Goal: Use online tool/utility: Utilize a website feature to perform a specific function

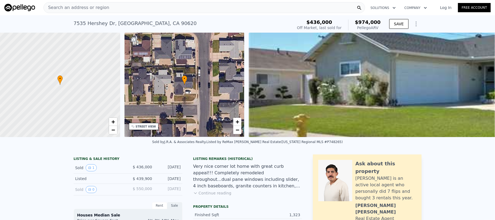
click at [117, 8] on div "Search an address or region" at bounding box center [203, 7] width 321 height 11
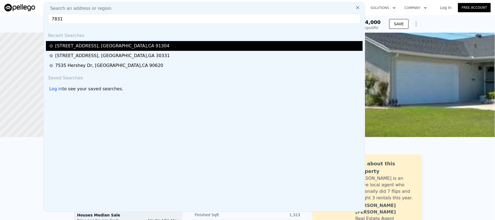
type input "7831"
click at [101, 48] on div "[STREET_ADDRESS]" at bounding box center [112, 46] width 114 height 7
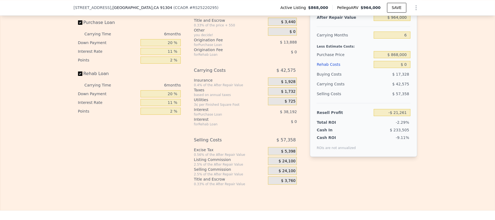
scroll to position [760, 0]
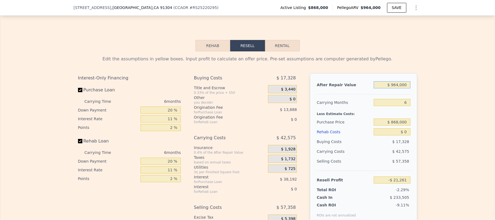
drag, startPoint x: 382, startPoint y: 96, endPoint x: 438, endPoint y: 96, distance: 55.4
click at [438, 96] on div "Edit the assumptions in yellow boxes. Input profit to calculate an offer price.…" at bounding box center [247, 152] width 494 height 202
type input "$ 1"
type input "-$ 926,524"
type input "$ 10"
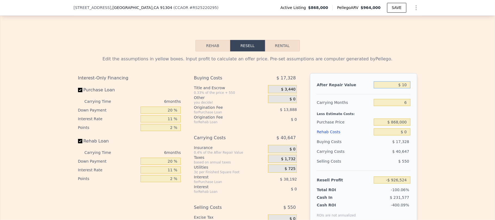
type input "-$ 926,515"
type input "$ 1,050"
type input "-$ 925,538"
type input "$ 105,000"
type input "-$ 827,923"
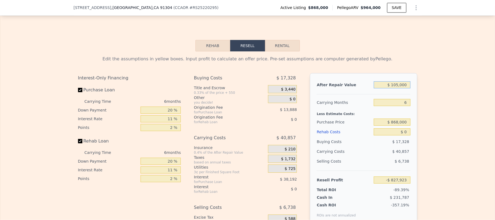
type input "$ 1,050,000"
type input "$ 59,498"
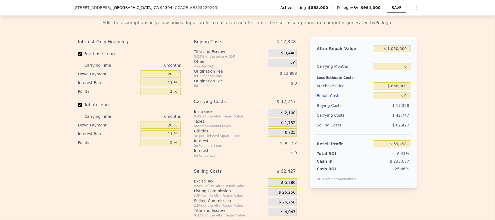
type input "$ 1,050,000"
drag, startPoint x: 374, startPoint y: 97, endPoint x: 426, endPoint y: 99, distance: 51.9
click at [420, 100] on div "Edit the assumptions in yellow boxes. Input profit to calculate an offer price.…" at bounding box center [247, 116] width 494 height 202
type input "$ 750,000"
drag, startPoint x: 395, startPoint y: 108, endPoint x: 411, endPoint y: 106, distance: 16.4
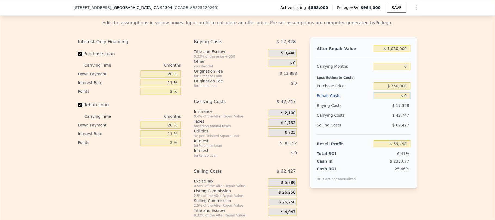
click at [411, 106] on div "After Repair Value $ 1,050,000 Carrying Months 6 Less Estimate Costs: Purchase …" at bounding box center [363, 112] width 107 height 151
type input "$ 184,968"
click at [433, 107] on div "Edit the assumptions in yellow boxes. Input profit to calculate an offer price.…" at bounding box center [247, 116] width 494 height 202
drag, startPoint x: 395, startPoint y: 107, endPoint x: 408, endPoint y: 108, distance: 12.2
click at [408, 108] on div "After Repair Value $ 1,050,000 Carrying Months 6 Less Estimate Costs: Purchase …" at bounding box center [363, 112] width 107 height 151
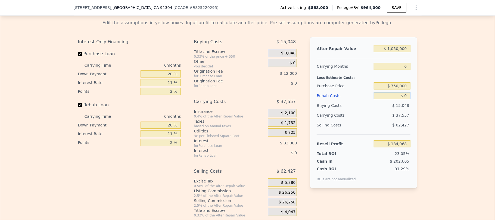
type input "$ 1"
type input "$ 184,967"
type input "$ 100,000"
type input "$ 78,970"
type input "$ 10,000,000"
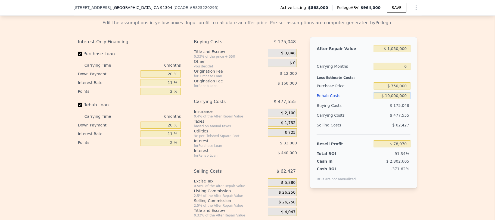
type input "-$ 10,415,030"
type input "$ 1,000,000"
type input "-$ 875,030"
type input "$ 100,000"
type input "$ 78,970"
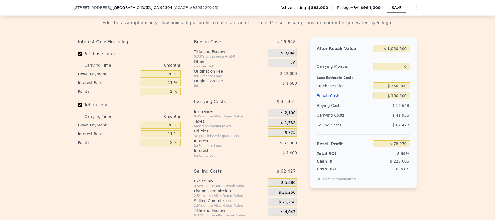
drag, startPoint x: 385, startPoint y: 109, endPoint x: 420, endPoint y: 110, distance: 35.0
click at [420, 110] on div "Edit the assumptions in yellow boxes. Input profit to calculate an offer price.…" at bounding box center [247, 116] width 494 height 202
type input "$ 80"
type input "$ 184,881"
type input "$ 80,000"
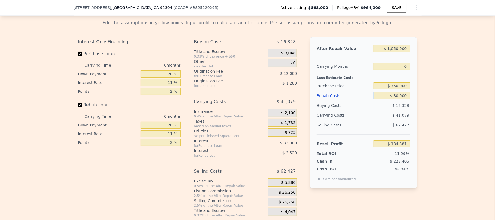
type input "$ 100,166"
type input "$ 80,000"
click at [431, 113] on div "Edit the assumptions in yellow boxes. Input profit to calculate an offer price.…" at bounding box center [247, 116] width 494 height 202
click at [429, 125] on div "Edit the assumptions in yellow boxes. Input profit to calculate an offer price.…" at bounding box center [247, 116] width 494 height 202
click at [366, 130] on div "Selling Costs" at bounding box center [343, 125] width 55 height 10
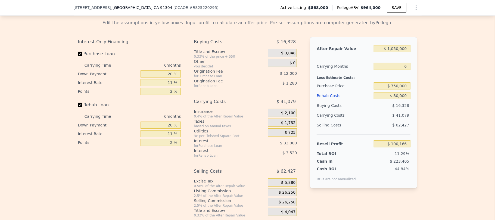
click at [378, 120] on div "$ 41,079" at bounding box center [381, 115] width 57 height 10
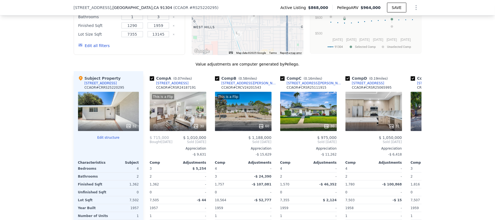
scroll to position [471, 0]
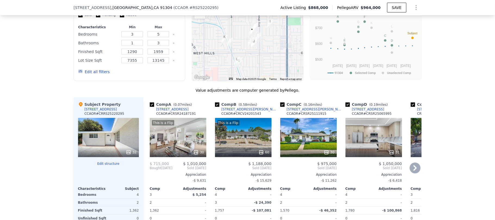
click at [317, 136] on div "30" at bounding box center [308, 137] width 56 height 39
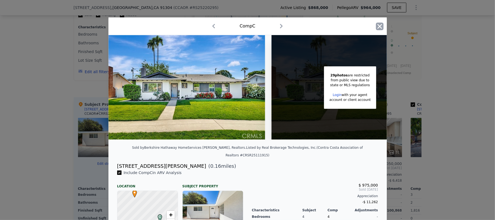
click at [379, 27] on icon "button" at bounding box center [380, 27] width 8 height 8
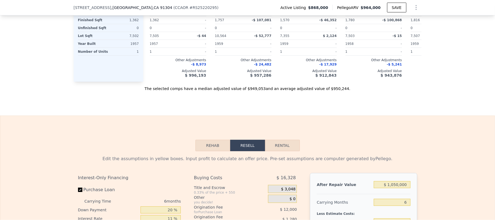
scroll to position [797, 0]
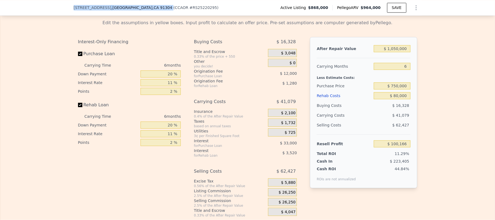
drag, startPoint x: 69, startPoint y: 8, endPoint x: 147, endPoint y: 9, distance: 77.9
click at [147, 9] on div "[STREET_ADDRESS] ( CCAOR # RS25220295 ) Active Listing $868,000 Pellego ARV $96…" at bounding box center [247, 7] width 495 height 15
copy div "[STREET_ADDRESS]"
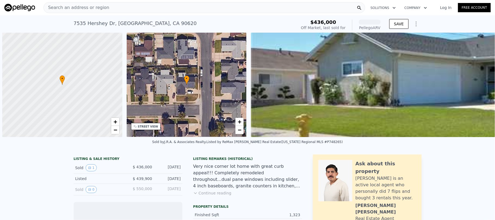
scroll to position [0, 2]
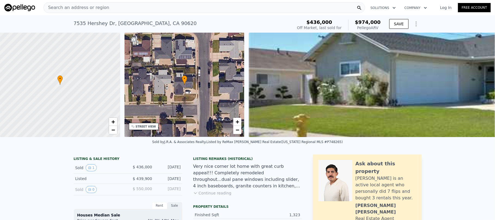
drag, startPoint x: 180, startPoint y: 8, endPoint x: 81, endPoint y: 5, distance: 98.4
click at [81, 5] on span "Search an address or region" at bounding box center [76, 7] width 65 height 7
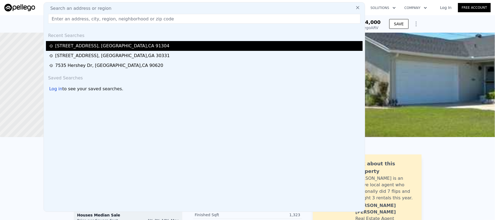
click at [80, 46] on div "[STREET_ADDRESS]" at bounding box center [112, 46] width 114 height 7
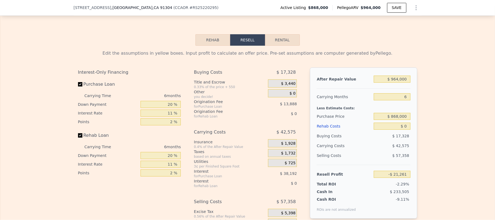
scroll to position [759, 0]
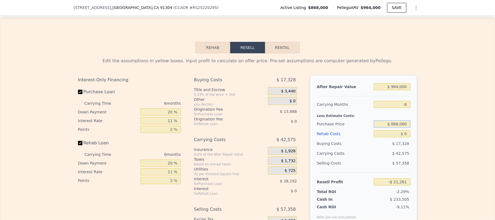
drag, startPoint x: 382, startPoint y: 135, endPoint x: 430, endPoint y: 135, distance: 47.8
click at [430, 135] on div "Edit the assumptions in yellow boxes. Input profit to calculate an offer price.…" at bounding box center [247, 154] width 494 height 202
type input "$ 750,000"
click at [432, 135] on div "Edit the assumptions in yellow boxes. Input profit to calculate an offer price.…" at bounding box center [247, 154] width 494 height 202
type input "$ 104,209"
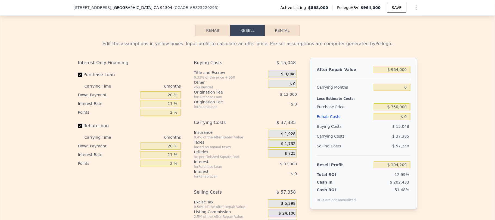
scroll to position [795, 0]
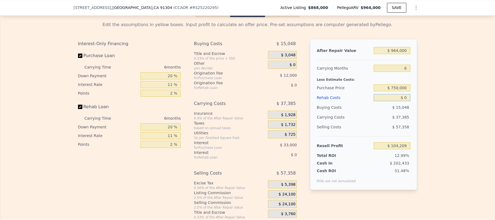
drag, startPoint x: 389, startPoint y: 111, endPoint x: 422, endPoint y: 109, distance: 32.7
click at [422, 109] on div "Edit the assumptions in yellow boxes. Input profit to calculate an offer price.…" at bounding box center [247, 118] width 494 height 202
type input "$ 800,000"
type input "-$ 743,793"
type input "$ 80,000"
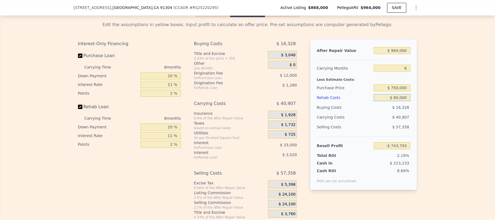
type input "$ 19,407"
type input "$ 80,000"
click at [424, 109] on div "Edit the assumptions in yellow boxes. Input profit to calculate an offer price.…" at bounding box center [247, 118] width 494 height 202
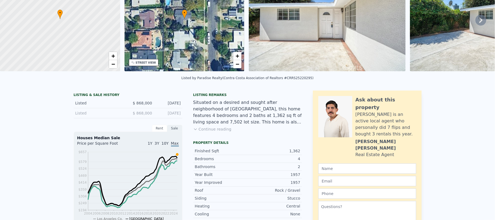
scroll to position [2, 0]
